Goal: Check status: Check status

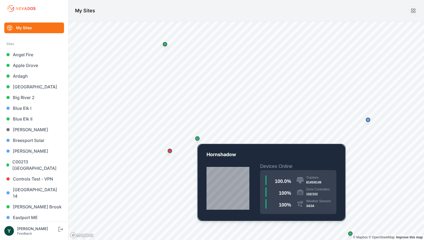
click at [198, 140] on div "Map marker" at bounding box center [197, 138] width 4 height 4
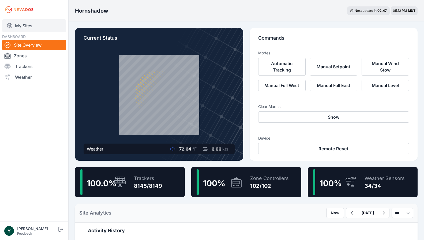
click at [25, 25] on link "My Sites" at bounding box center [34, 25] width 64 height 13
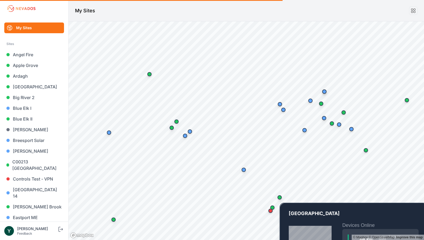
click at [282, 198] on div "Map marker" at bounding box center [280, 197] width 4 height 4
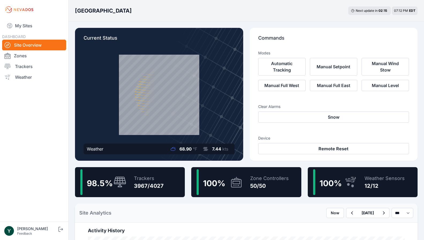
click at [155, 187] on div "3967/4027" at bounding box center [149, 186] width 30 height 8
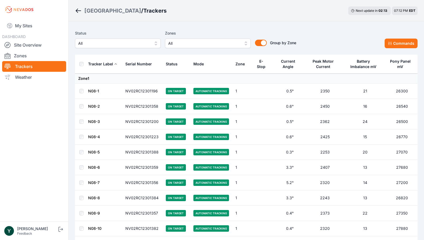
click at [128, 44] on span "All" at bounding box center [114, 43] width 72 height 6
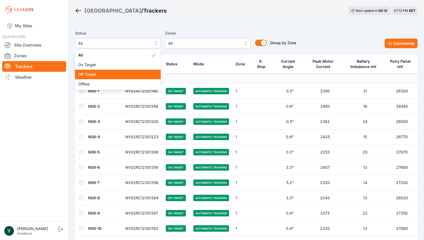
click at [121, 76] on span "Off Target" at bounding box center [114, 74] width 73 height 5
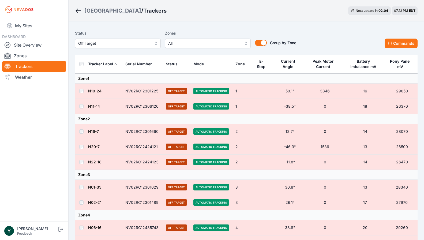
click at [141, 42] on span "Off Target" at bounding box center [114, 43] width 72 height 6
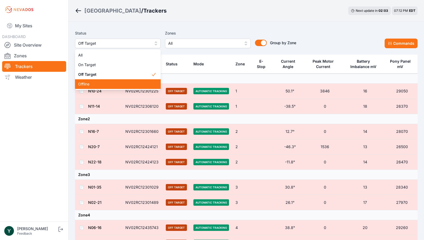
click at [131, 83] on span "Offline" at bounding box center [114, 84] width 73 height 5
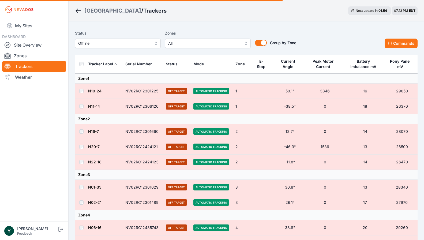
click at [136, 44] on span "Offline" at bounding box center [114, 43] width 72 height 6
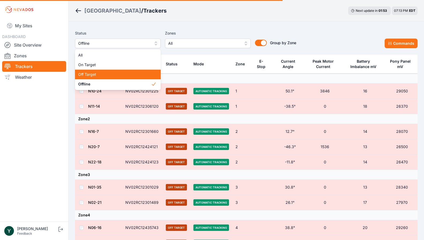
click at [130, 72] on span "Off Target" at bounding box center [114, 74] width 73 height 5
click at [132, 44] on span "Off Target" at bounding box center [114, 43] width 72 height 6
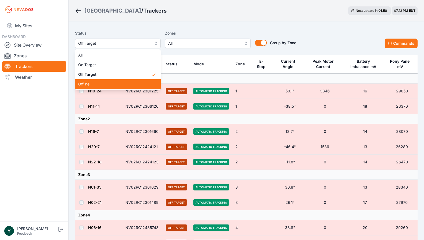
click at [130, 87] on div "Offline" at bounding box center [118, 84] width 86 height 10
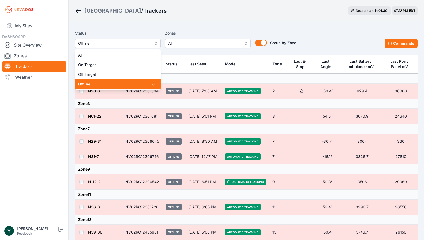
click at [143, 43] on span "Offline" at bounding box center [114, 43] width 72 height 6
click at [146, 33] on div "Status Offline All On Target Off Target Offline" at bounding box center [118, 39] width 86 height 18
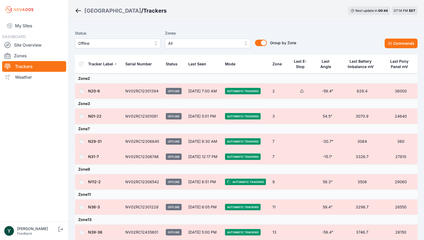
click at [130, 44] on span "Offline" at bounding box center [114, 43] width 72 height 6
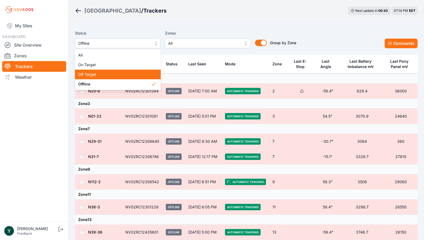
click at [119, 73] on span "Off Target" at bounding box center [114, 74] width 73 height 5
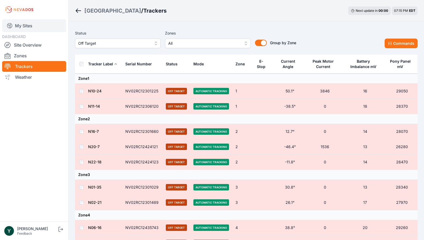
click at [21, 23] on link "My Sites" at bounding box center [34, 25] width 64 height 13
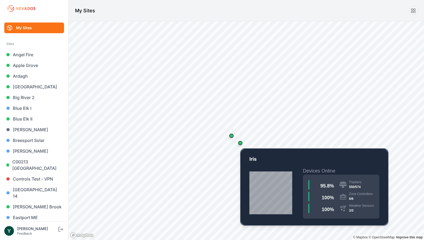
click at [240, 144] on div "Map marker" at bounding box center [240, 143] width 4 height 4
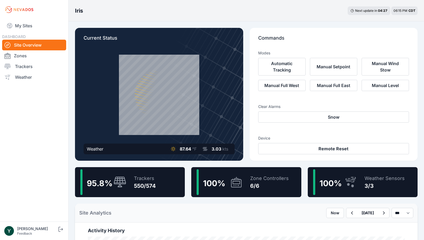
click at [135, 187] on div "550/574" at bounding box center [145, 186] width 22 height 8
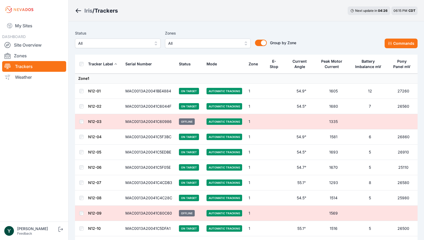
click at [128, 42] on span "All" at bounding box center [114, 43] width 72 height 6
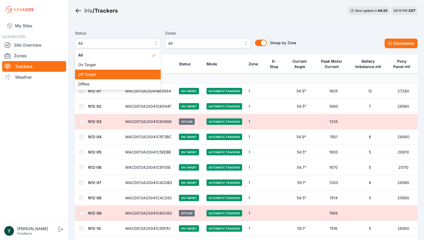
click at [123, 76] on span "Off Target" at bounding box center [114, 74] width 73 height 5
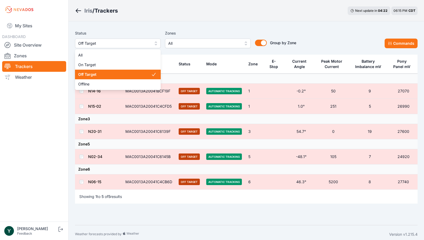
click at [127, 45] on span "Off Target" at bounding box center [114, 43] width 72 height 6
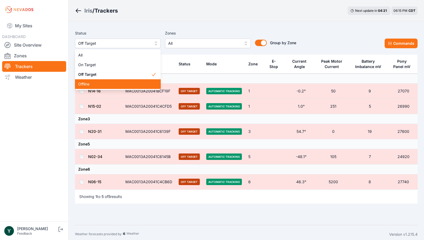
click at [124, 84] on span "Offline" at bounding box center [114, 84] width 73 height 5
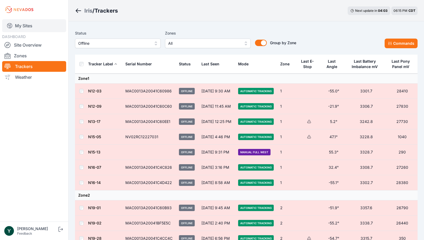
click at [18, 25] on link "My Sites" at bounding box center [34, 25] width 64 height 13
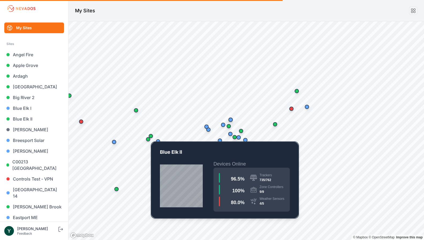
click at [154, 136] on div "Map marker" at bounding box center [151, 136] width 11 height 11
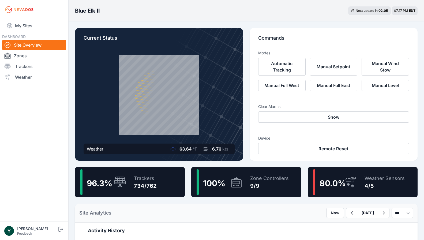
click at [147, 184] on div "734/762" at bounding box center [145, 186] width 23 height 8
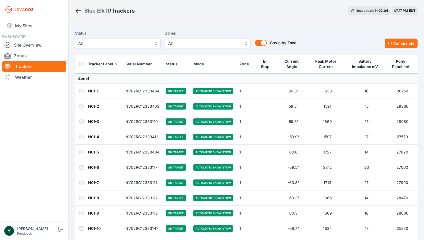
click at [124, 44] on span "All" at bounding box center [114, 43] width 72 height 6
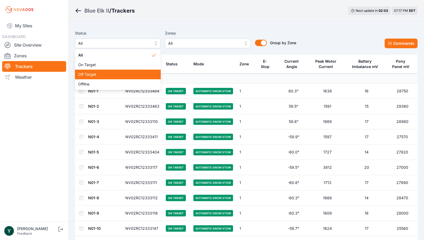
click at [121, 72] on div "Off Target" at bounding box center [118, 75] width 86 height 10
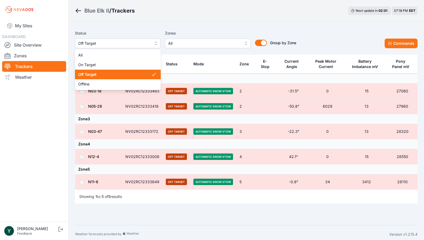
click at [127, 41] on span "Off Target" at bounding box center [114, 43] width 72 height 6
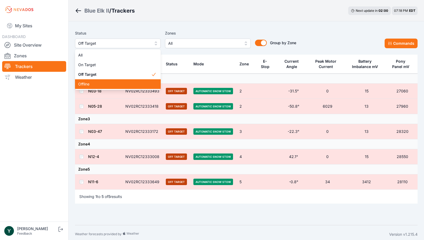
click at [121, 83] on span "Offline" at bounding box center [114, 84] width 73 height 5
